Goal: Task Accomplishment & Management: Manage account settings

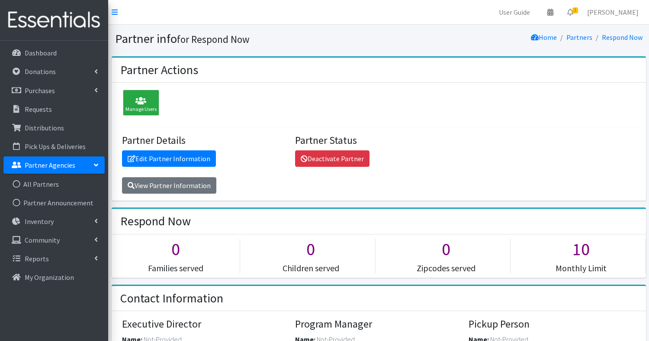
scroll to position [849, 0]
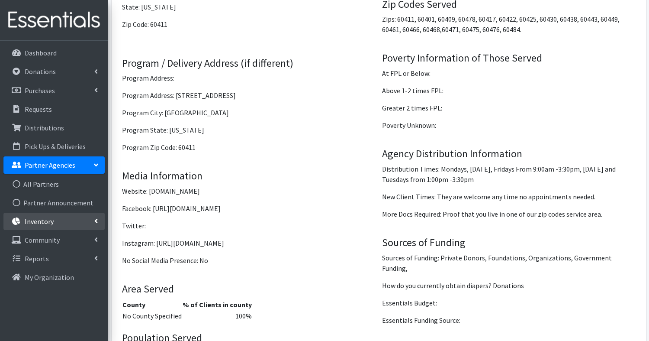
click at [48, 222] on p "Inventory" at bounding box center [39, 221] width 29 height 9
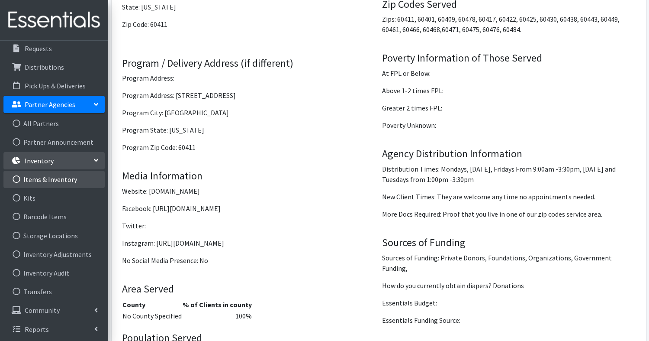
scroll to position [61, 0]
click at [51, 178] on link "Items & Inventory" at bounding box center [53, 178] width 101 height 17
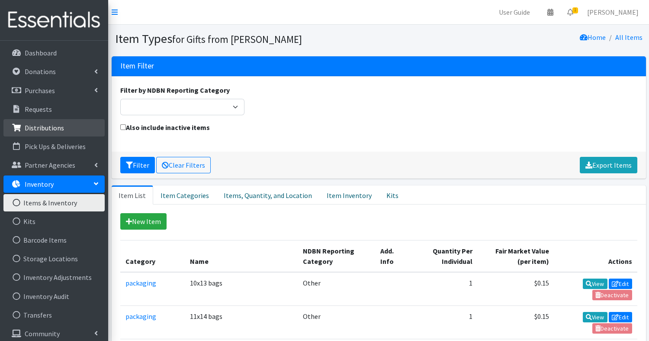
click at [52, 123] on p "Distributions" at bounding box center [44, 127] width 39 height 9
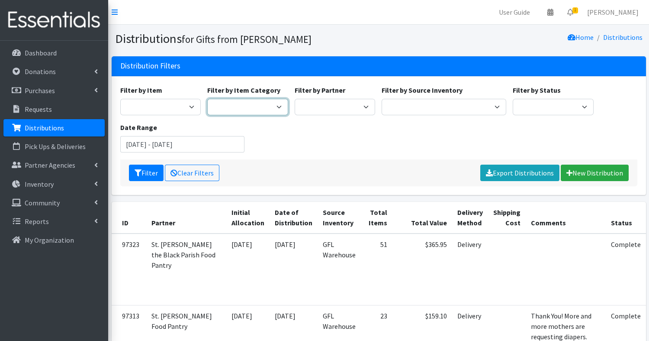
click at [280, 107] on select "packaging Literature loose stock packaged kits Cloth Diapers (baby) Misc. item …" at bounding box center [247, 107] width 81 height 16
select select "442"
click at [207, 99] on select "packaging Literature loose stock packaged kits Cloth Diapers (baby) Misc. item …" at bounding box center [247, 107] width 81 height 16
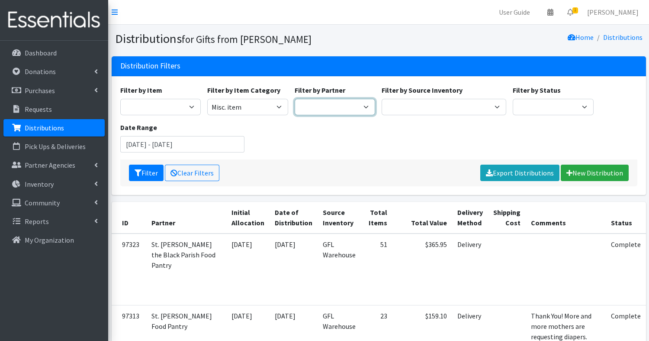
click at [367, 107] on select "Aid for Women Aunt Martha's Bloom Trail High School Centers for New Horizons Fa…" at bounding box center [335, 107] width 81 height 16
select select "7569"
click at [295, 99] on select "Aid for Women Aunt Martha's Bloom Trail High School Centers for New Horizons Fa…" at bounding box center [335, 107] width 81 height 16
click at [147, 171] on button "Filter" at bounding box center [146, 172] width 35 height 16
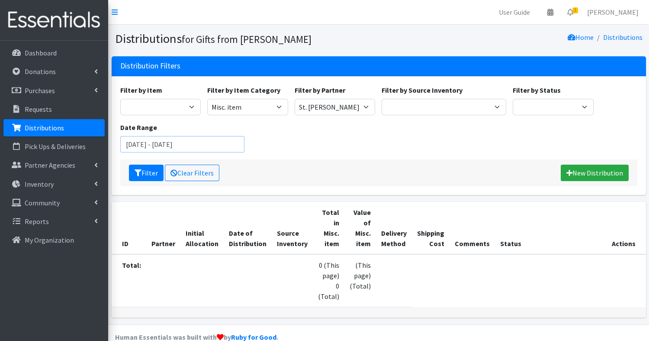
click at [226, 142] on input "[DATE] - [DATE]" at bounding box center [182, 144] width 125 height 16
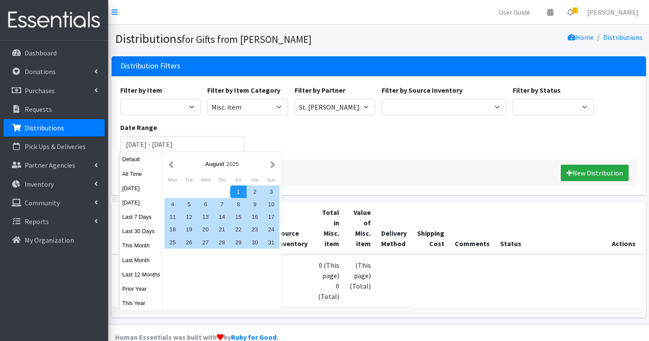
click at [281, 122] on div "Filter by Item 10x13 bags 11x14 bags 12x14 bag 13x15 bag 1 package 2/3 T pull-u…" at bounding box center [379, 122] width 524 height 74
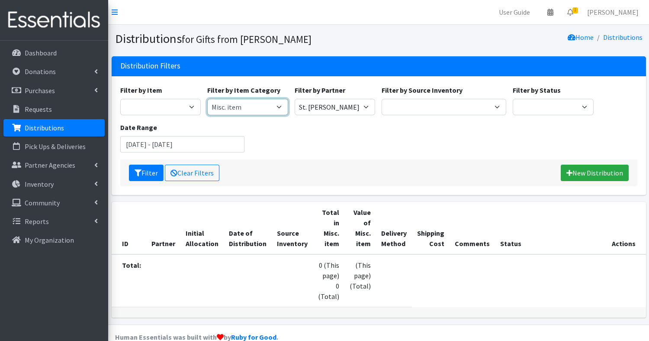
click at [277, 109] on select "packaging Literature loose stock packaged kits Cloth Diapers (baby) Misc. item …" at bounding box center [247, 107] width 81 height 16
select select
click at [207, 99] on select "packaging Literature loose stock packaged kits Cloth Diapers (baby) Misc. item …" at bounding box center [247, 107] width 81 height 16
click at [138, 175] on icon "submit" at bounding box center [138, 172] width 7 height 7
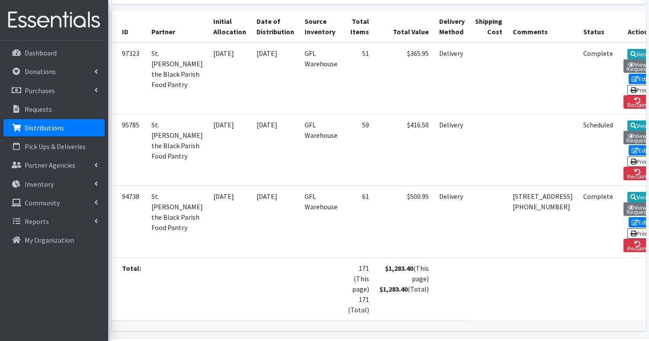
scroll to position [192, 0]
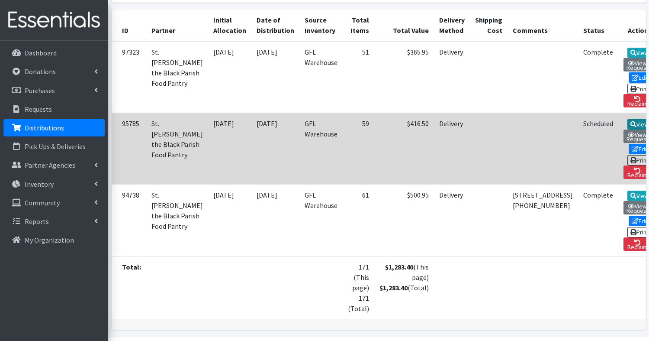
click at [628, 129] on link "View" at bounding box center [640, 124] width 25 height 10
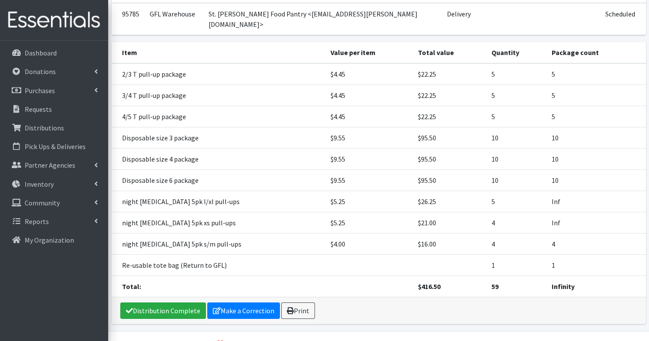
scroll to position [99, 0]
click at [174, 303] on link "Distribution Complete" at bounding box center [163, 311] width 86 height 16
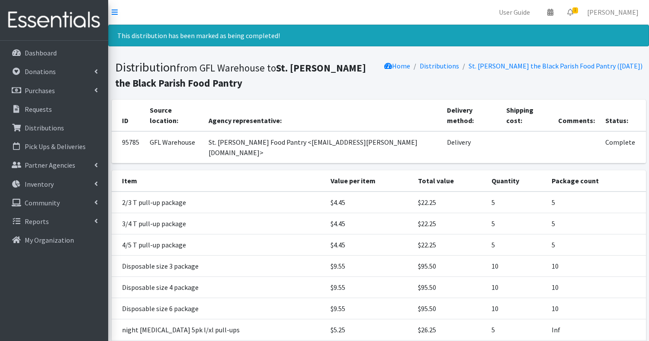
scroll to position [128, 0]
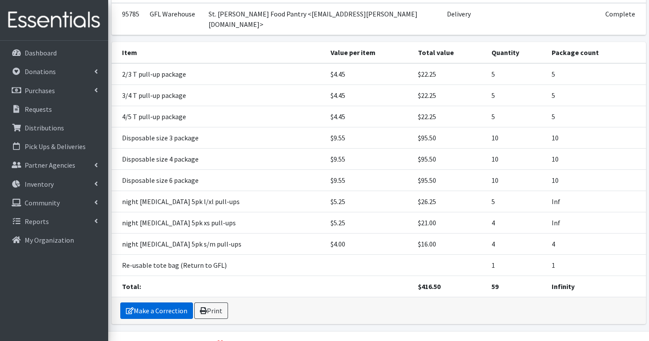
click at [177, 302] on link "Make a Correction" at bounding box center [156, 310] width 73 height 16
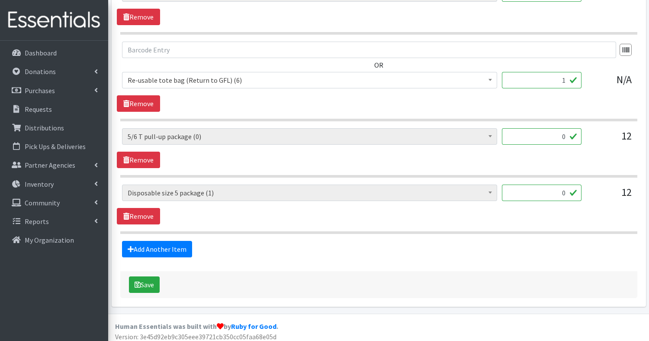
scroll to position [884, 0]
click at [153, 282] on button "Save" at bounding box center [144, 285] width 31 height 16
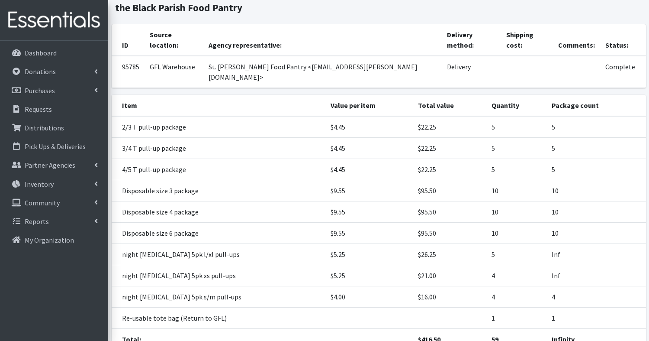
scroll to position [113, 0]
